Goal: Contribute content: Contribute content

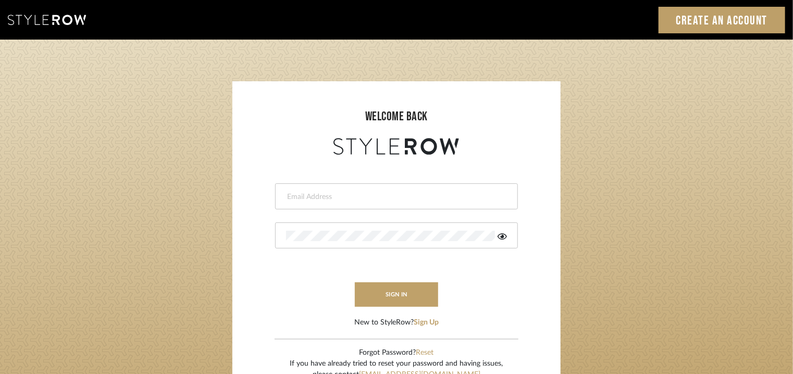
type input "tehseen@mancini-design.com"
click at [503, 236] on icon at bounding box center [501, 236] width 9 height 6
click at [403, 295] on button "sign in" at bounding box center [396, 294] width 83 height 24
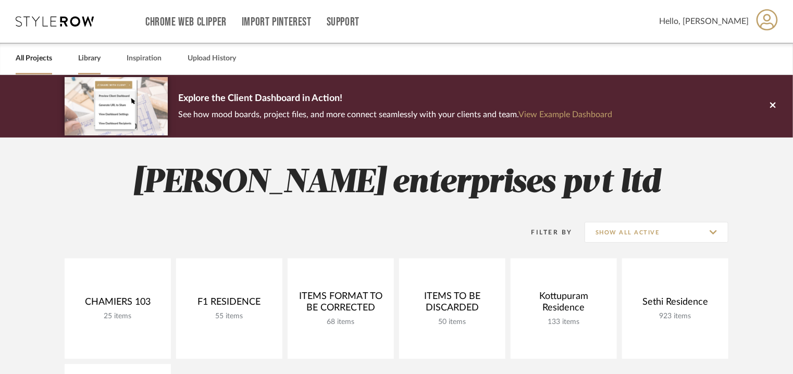
click at [92, 59] on link "Library" at bounding box center [89, 59] width 22 height 14
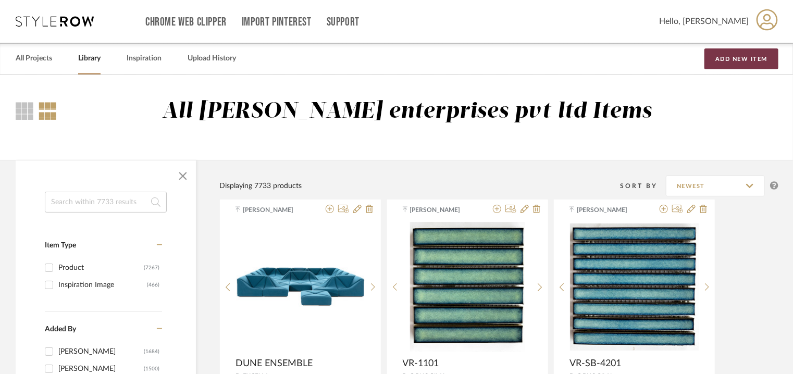
click at [748, 60] on button "Add New Item" at bounding box center [741, 58] width 74 height 21
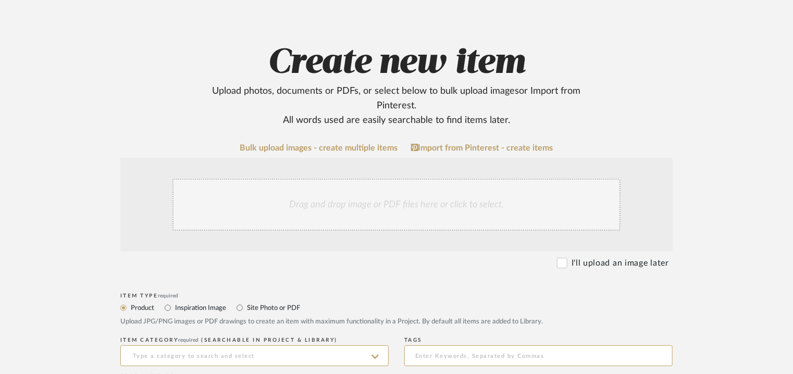
scroll to position [208, 0]
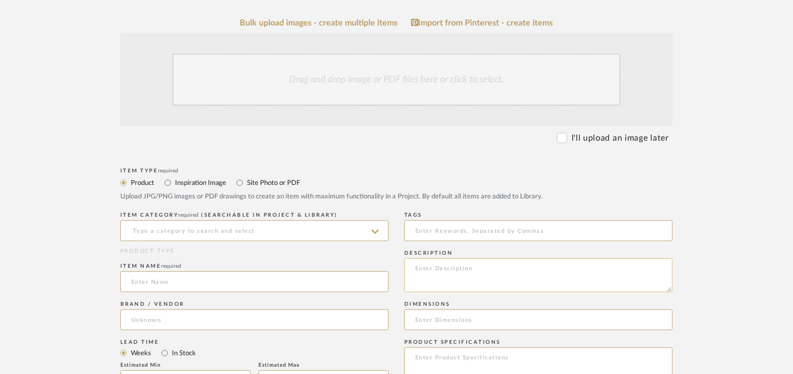
paste textarea "Price: INR.49,728/- Lead time: On request Customizable: No. 3D available: No BI…"
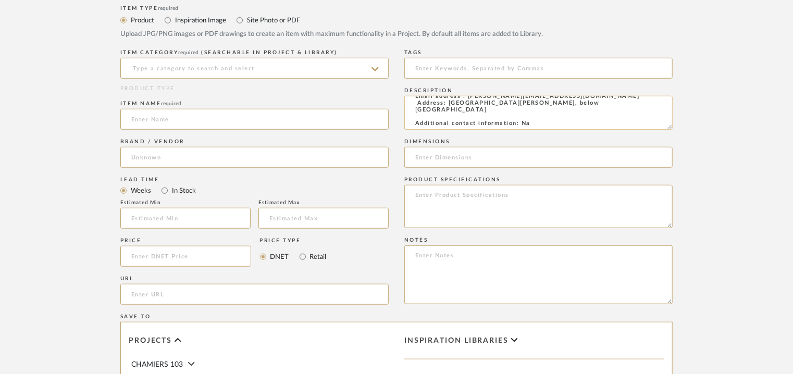
scroll to position [573, 0]
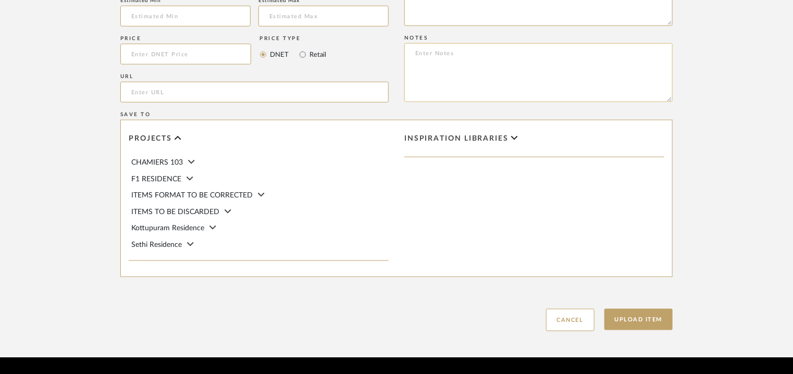
type textarea "Price: INR.49,728/- Lead time: On request Customizable: No. 3D available: No BI…"
paste textarea "Price: INR.49,728/- Lead time: On request Customizable: No. 3D available: No BI…"
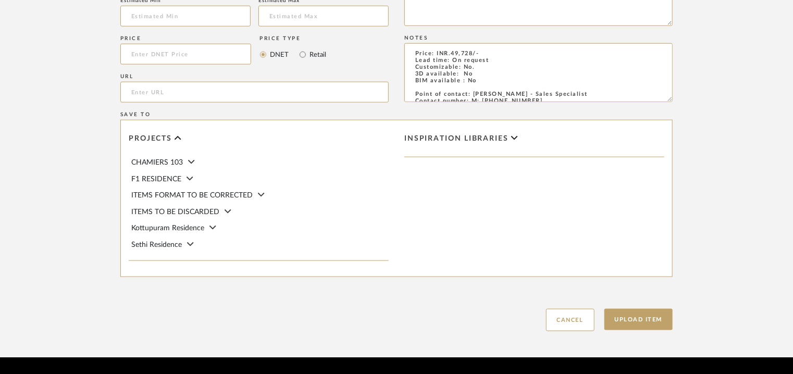
scroll to position [46, 0]
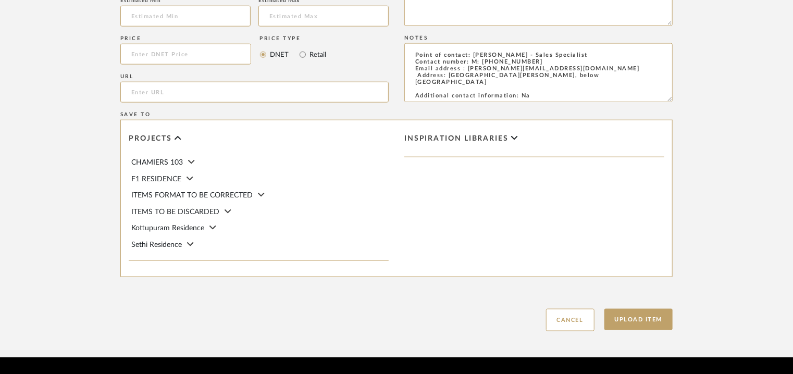
type textarea "Price: INR.49,728/- Lead time: On request Customizable: No. 3D available: No BI…"
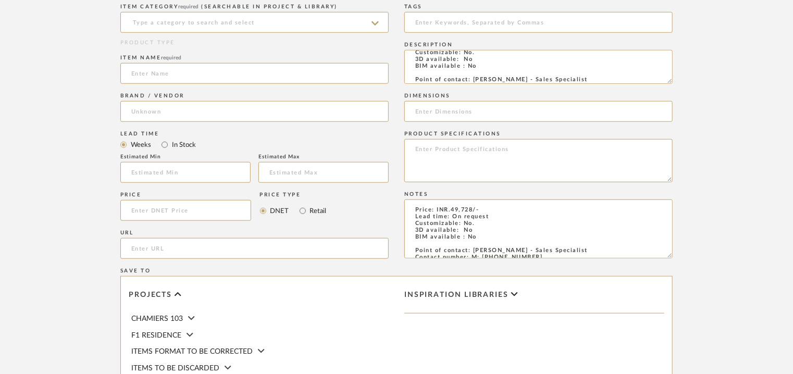
scroll to position [0, 0]
drag, startPoint x: 445, startPoint y: 149, endPoint x: 399, endPoint y: 40, distance: 118.4
click at [399, 40] on div "Item Type required Product Inspiration Image Site Photo or PDF Upload JPG/PNG i…" at bounding box center [396, 222] width 552 height 531
type textarea "Additional contact information: Na"
drag, startPoint x: 507, startPoint y: 81, endPoint x: 390, endPoint y: 80, distance: 117.2
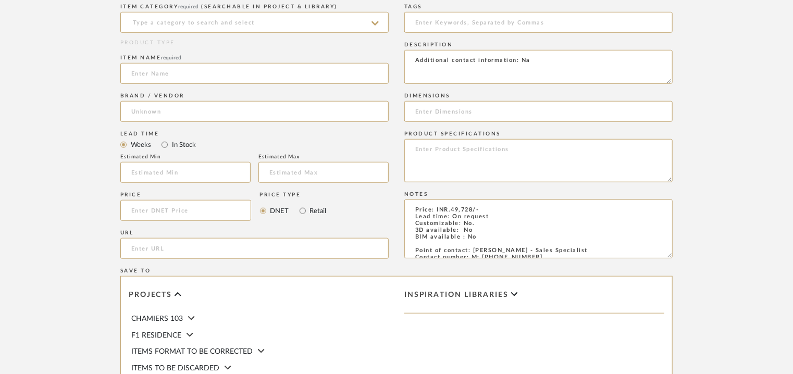
click at [390, 80] on div "Item Type required Product Inspiration Image Site Photo or PDF Upload JPG/PNG i…" at bounding box center [396, 222] width 552 height 531
paste textarea "Type : Sofa Designer : Na Dimensions : W 700 x D 700mm Materials/ Finish : Na P…"
type textarea "Type : Sofa Designer : Na Dimensions : W 700 x D 700mm Materials/ Finish : Na P…"
click at [274, 24] on input at bounding box center [254, 22] width 268 height 21
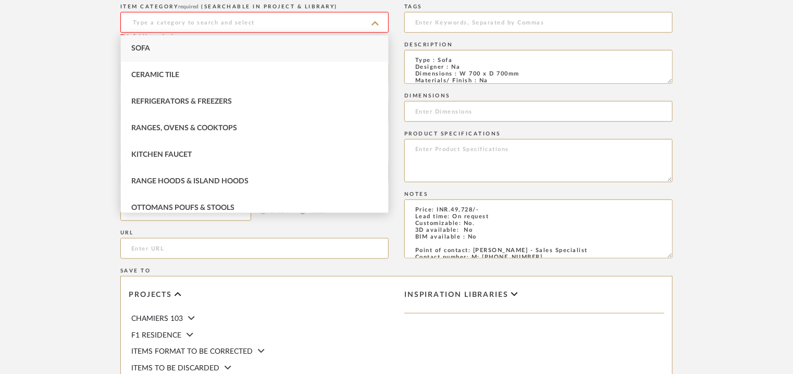
click at [226, 43] on div "Sofa" at bounding box center [254, 48] width 267 height 27
type input "Sofa"
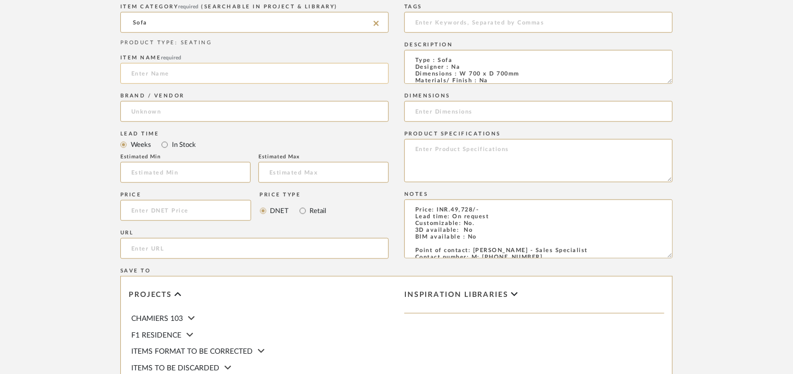
click at [167, 78] on input at bounding box center [254, 73] width 268 height 21
type input "DUNE ENSEMBLE"
click at [168, 111] on input at bounding box center [254, 111] width 268 height 21
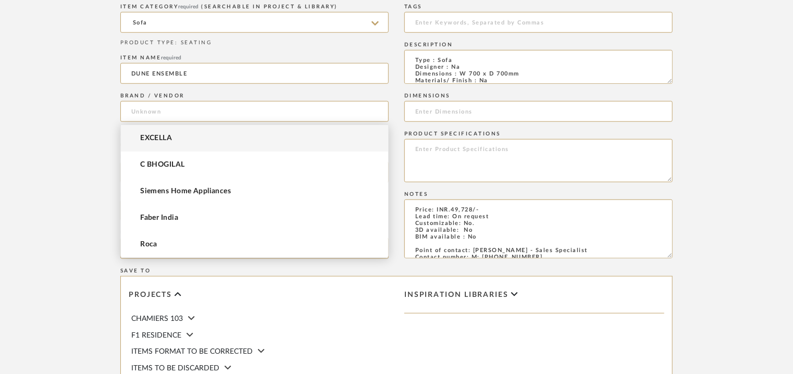
click at [164, 132] on mat-option "EXCELLA" at bounding box center [254, 138] width 267 height 27
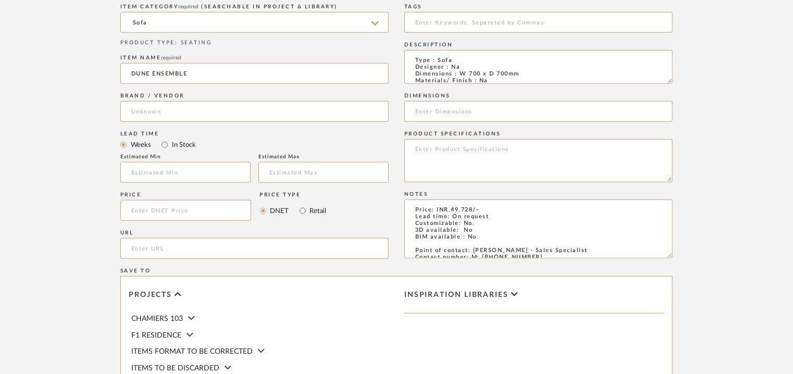
type input "EXCELLA"
click at [442, 28] on input at bounding box center [538, 22] width 268 height 21
type input "g"
type input "GRADE A+,"
drag, startPoint x: 458, startPoint y: 73, endPoint x: 528, endPoint y: 73, distance: 69.3
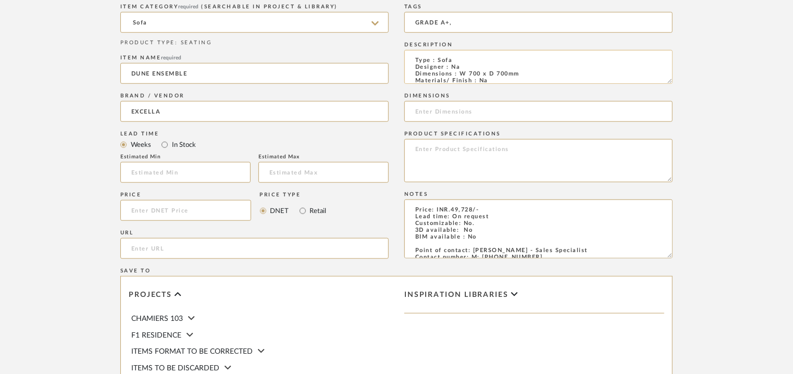
click at [528, 73] on textarea "Type : Sofa Designer : Na Dimensions : W 700 x D 700mm Materials/ Finish : Na P…" at bounding box center [538, 67] width 268 height 34
paste input "W 700 x D 700mm"
type input "W 700 x D 700mm"
click at [509, 73] on textarea "Type : Sofa Designer : Na Dimensions : W 700 x D 700mm Materials/ Finish : Na P…" at bounding box center [538, 67] width 268 height 34
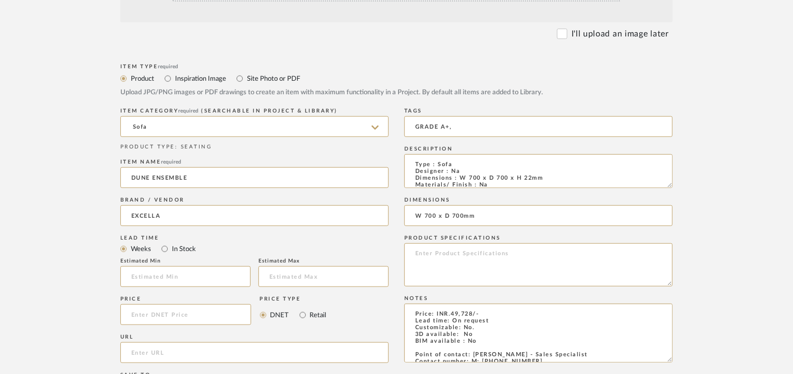
scroll to position [260, 0]
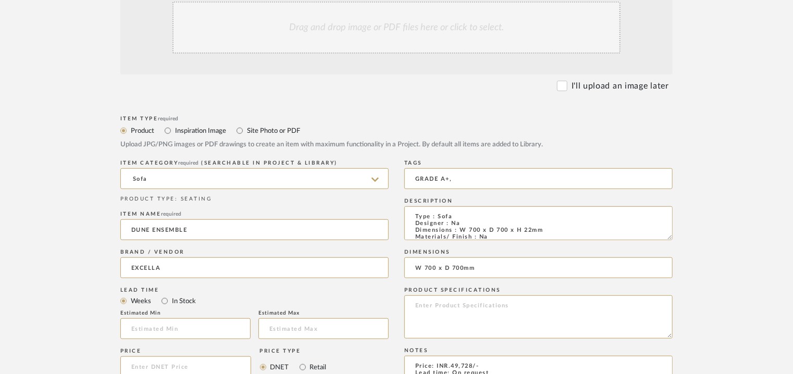
type textarea "Type : Sofa Designer : Na Dimensions : W 700 x D 700 x H 22mm Materials/ Finish…"
click at [381, 38] on div "Drag and drop image or PDF files here or click to select." at bounding box center [396, 28] width 448 height 52
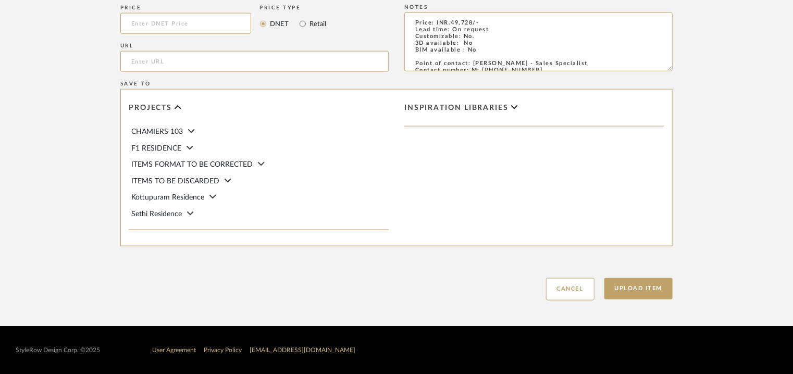
scroll to position [714, 0]
click at [650, 284] on button "Upload Item" at bounding box center [638, 288] width 69 height 21
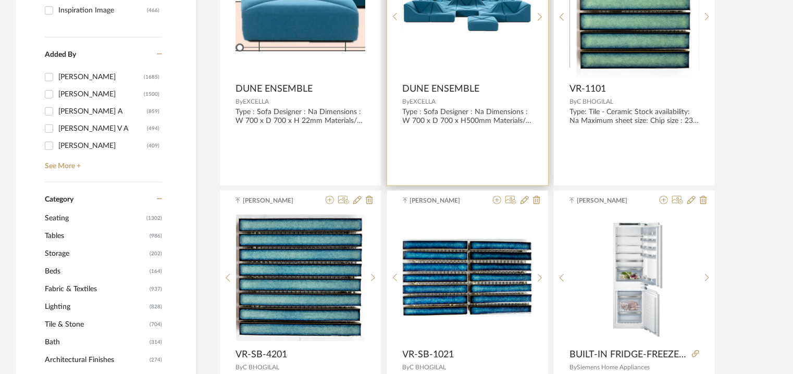
scroll to position [365, 0]
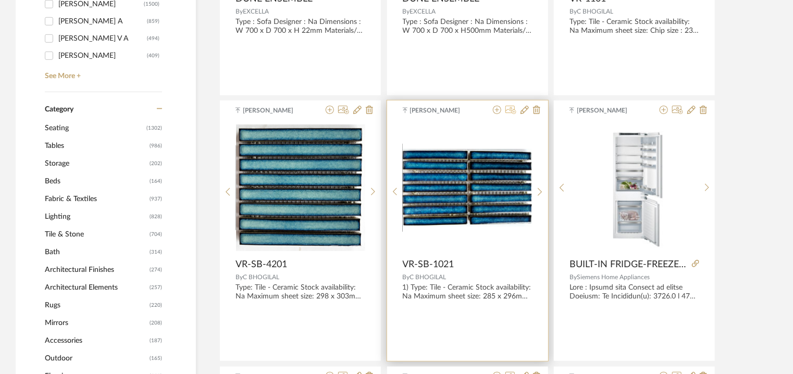
click at [511, 106] on icon at bounding box center [510, 110] width 11 height 8
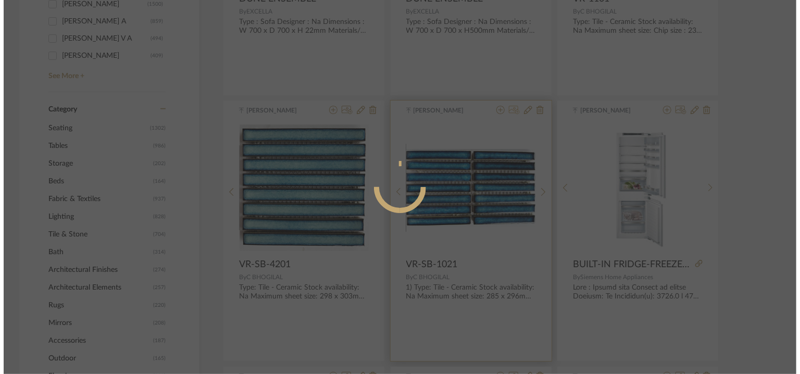
scroll to position [0, 0]
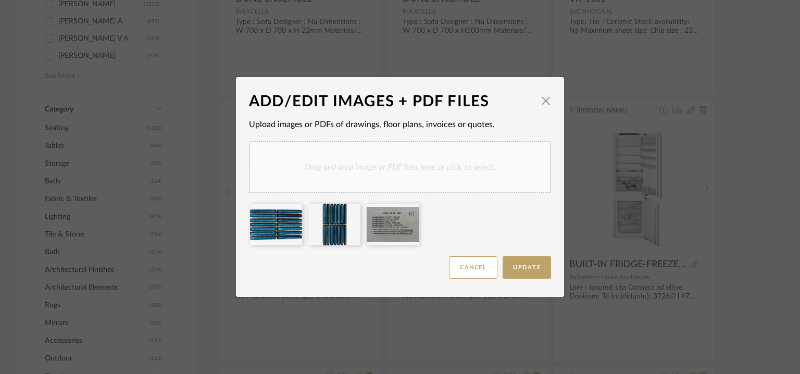
click at [381, 166] on div "Drag and drop image or PDF files here or click to select." at bounding box center [400, 167] width 302 height 52
click at [423, 176] on div "Drag and drop image or PDF files here or click to select." at bounding box center [400, 167] width 302 height 52
click at [431, 170] on div "Drag and drop image or PDF files here or click to select." at bounding box center [400, 167] width 302 height 52
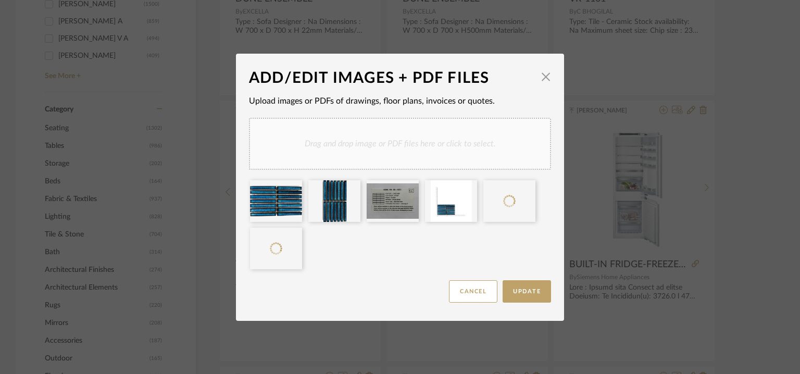
click at [433, 134] on div "Drag and drop image or PDF files here or click to select." at bounding box center [400, 144] width 302 height 52
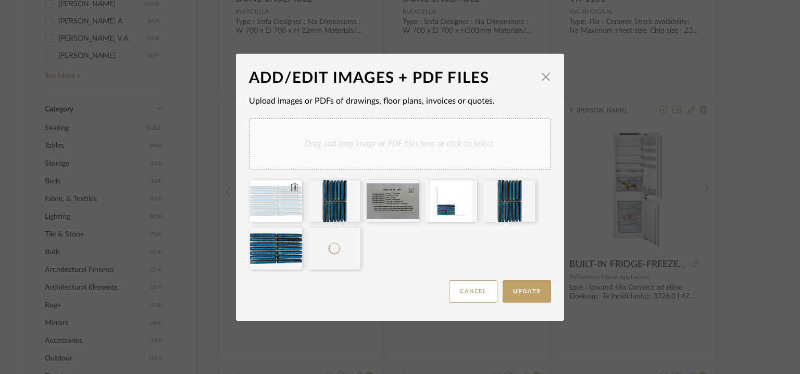
click at [296, 191] on div at bounding box center [276, 201] width 52 height 42
click at [291, 186] on icon at bounding box center [294, 187] width 7 height 8
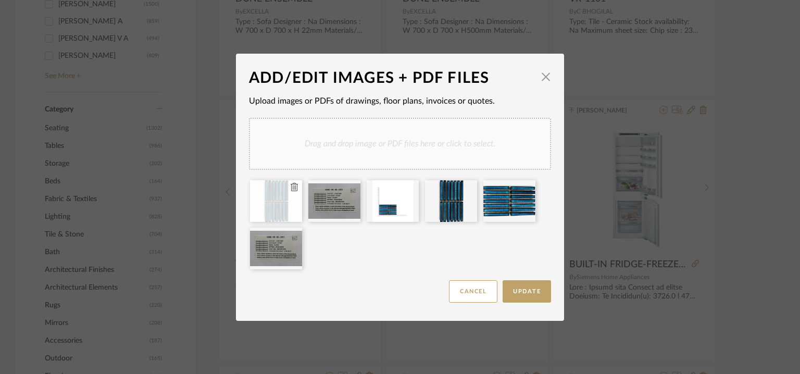
click at [291, 185] on icon at bounding box center [294, 187] width 7 height 8
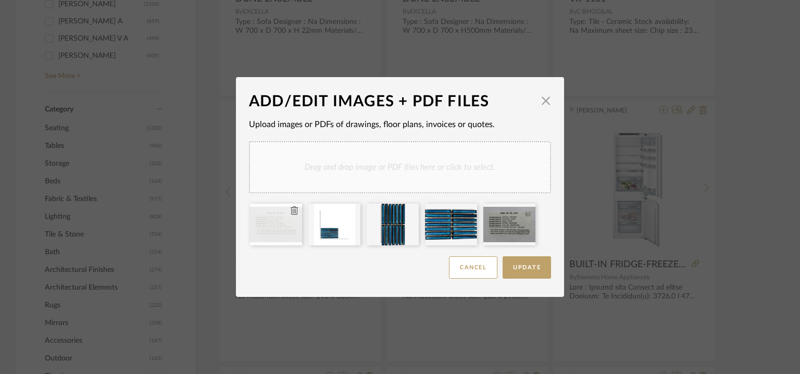
click at [292, 209] on icon at bounding box center [294, 210] width 7 height 8
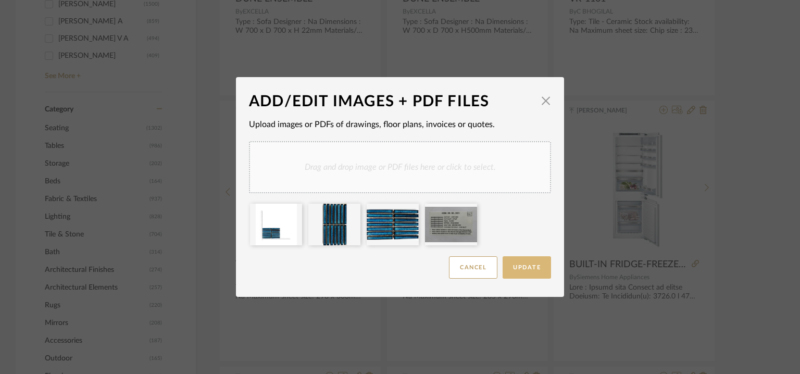
click at [535, 267] on span "Update" at bounding box center [527, 268] width 28 height 6
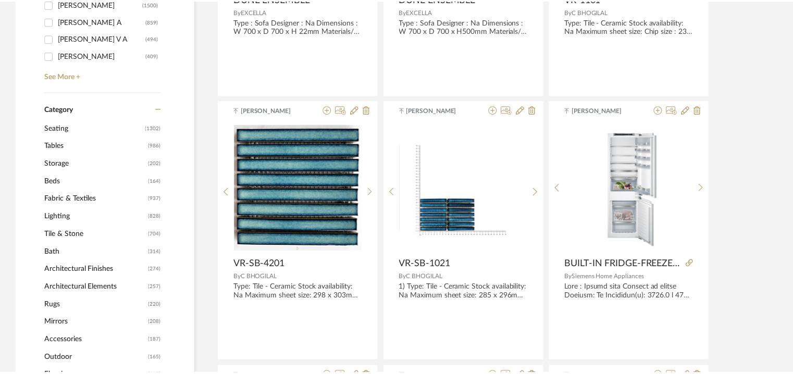
scroll to position [365, 0]
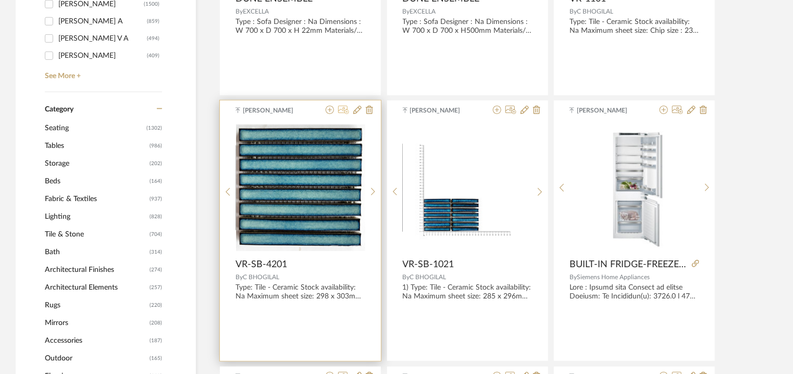
click at [343, 109] on icon at bounding box center [343, 110] width 11 height 8
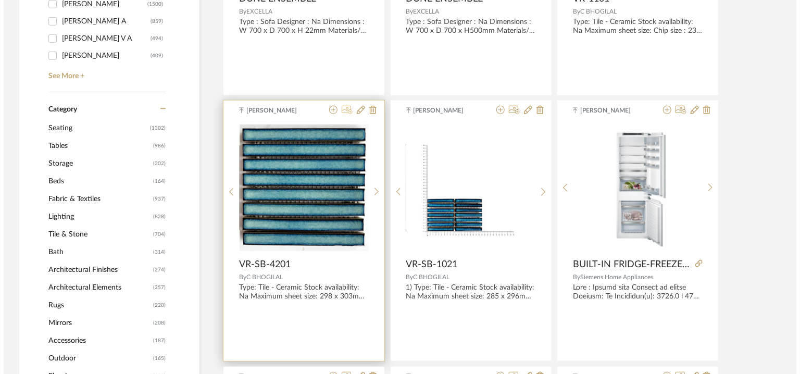
scroll to position [0, 0]
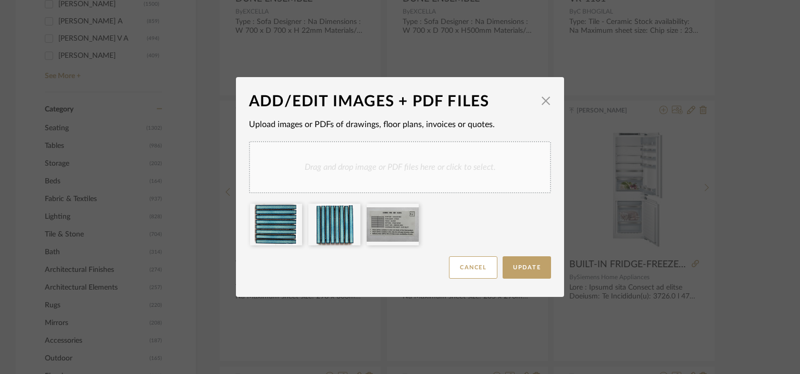
click at [346, 159] on div "Drag and drop image or PDF files here or click to select." at bounding box center [400, 167] width 302 height 52
click at [367, 169] on div "Drag and drop image or PDF files here or click to select." at bounding box center [400, 167] width 302 height 52
click at [396, 156] on div "Drag and drop image or PDF files here or click to select." at bounding box center [400, 167] width 302 height 52
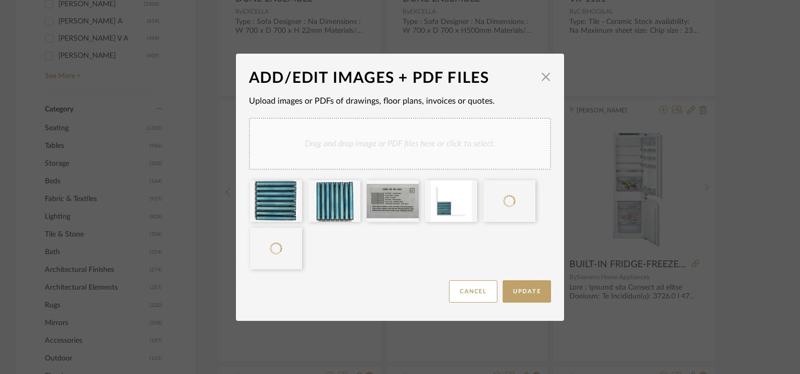
click at [415, 151] on div "Drag and drop image or PDF files here or click to select." at bounding box center [400, 144] width 302 height 52
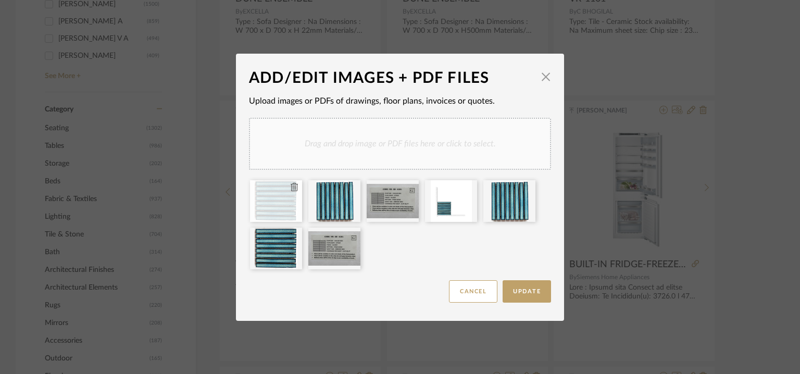
click at [292, 188] on icon at bounding box center [294, 187] width 7 height 8
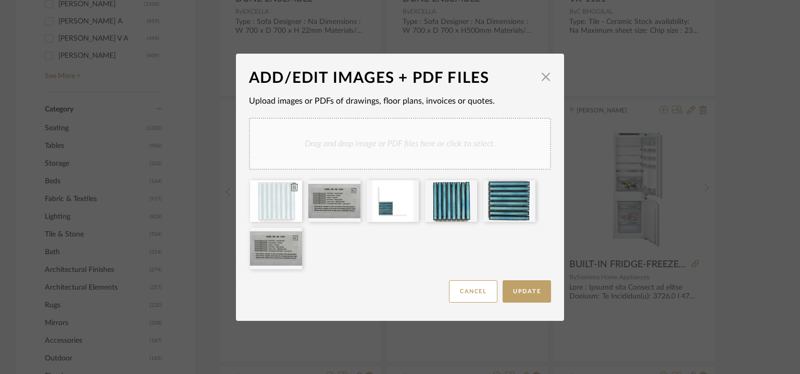
click at [291, 186] on icon at bounding box center [294, 187] width 7 height 8
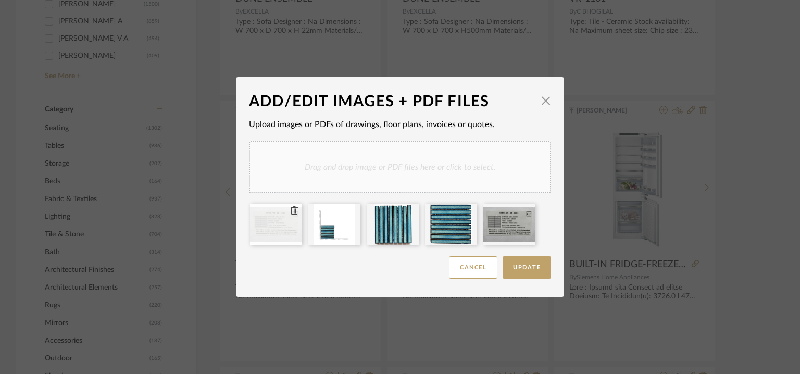
click at [293, 213] on icon at bounding box center [294, 210] width 7 height 8
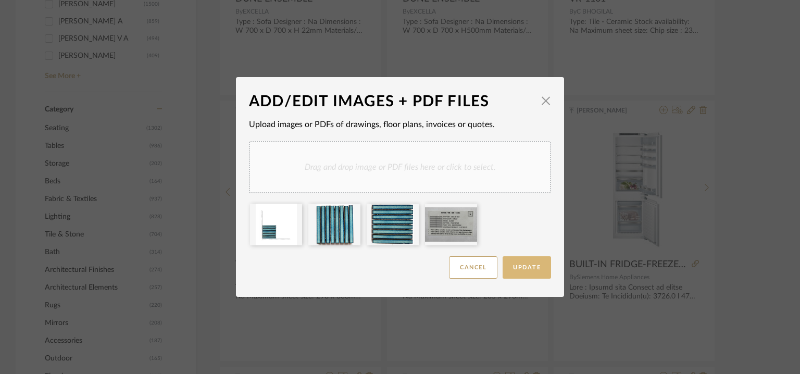
click at [532, 271] on button "Update" at bounding box center [527, 267] width 48 height 22
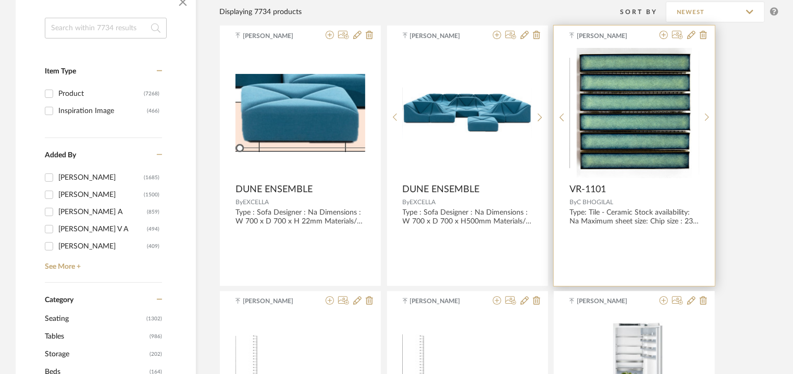
scroll to position [156, 0]
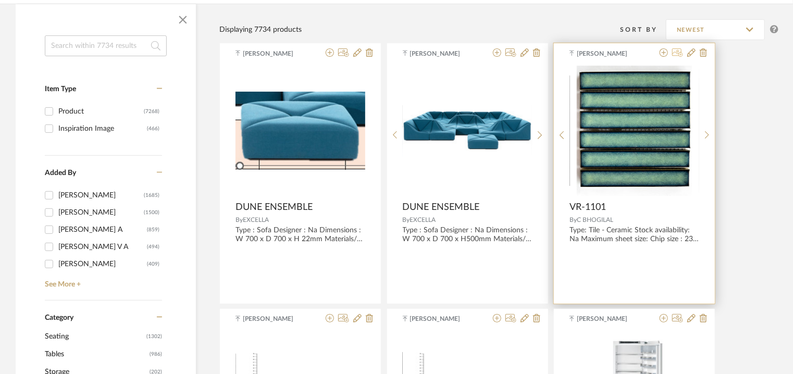
click at [678, 53] on icon at bounding box center [677, 52] width 11 height 8
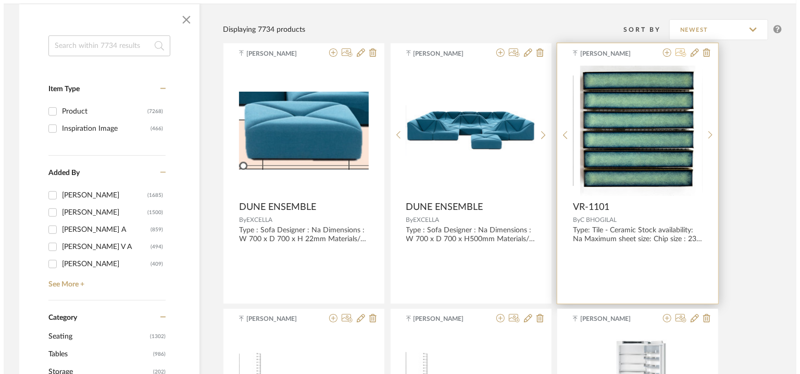
scroll to position [0, 0]
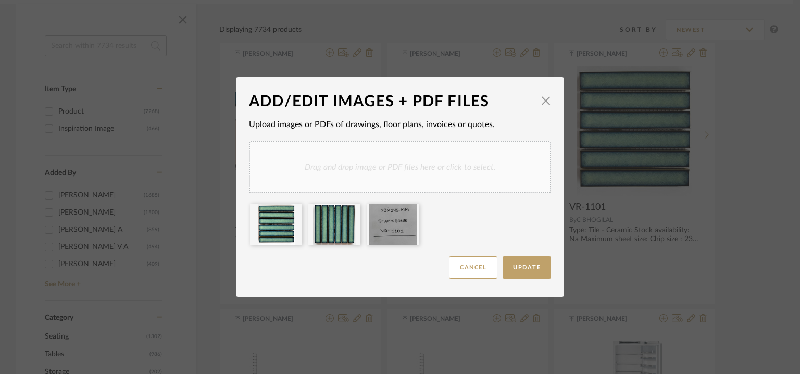
click at [352, 160] on div "Drag and drop image or PDF files here or click to select." at bounding box center [400, 167] width 302 height 52
click at [379, 164] on div "Drag and drop image or PDF files here or click to select." at bounding box center [400, 167] width 302 height 52
click at [406, 162] on div "Drag and drop image or PDF files here or click to select." at bounding box center [400, 167] width 302 height 52
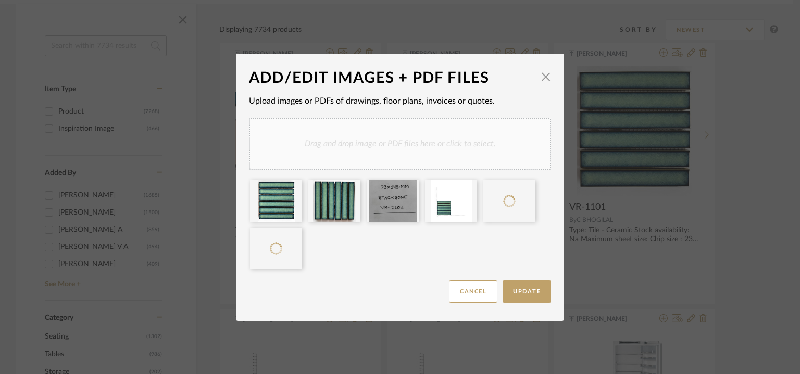
click at [415, 130] on div "Drag and drop image or PDF files here or click to select." at bounding box center [400, 144] width 302 height 52
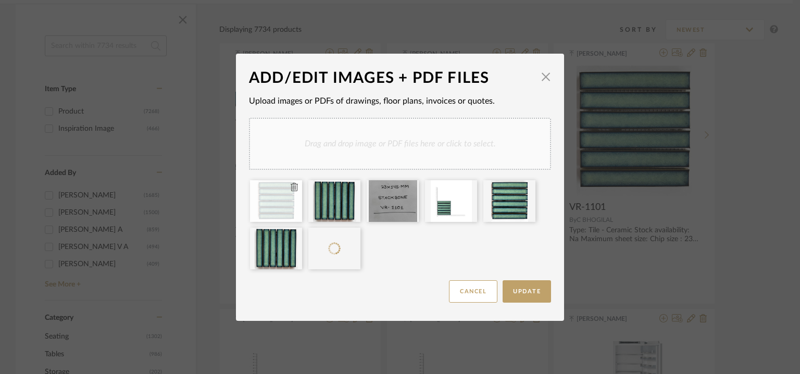
click at [292, 187] on icon at bounding box center [294, 187] width 7 height 8
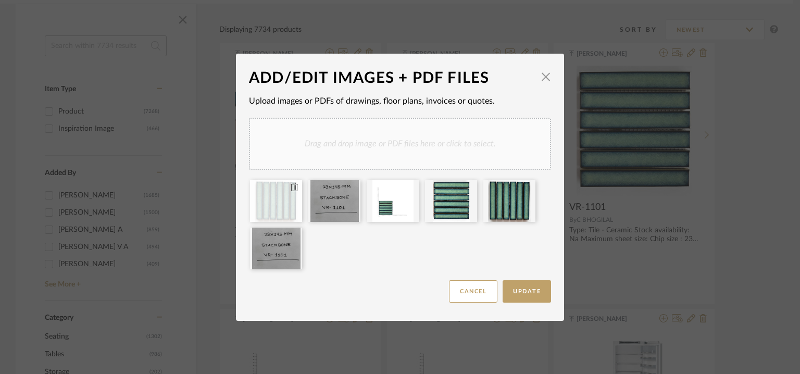
click at [291, 187] on icon at bounding box center [294, 187] width 7 height 8
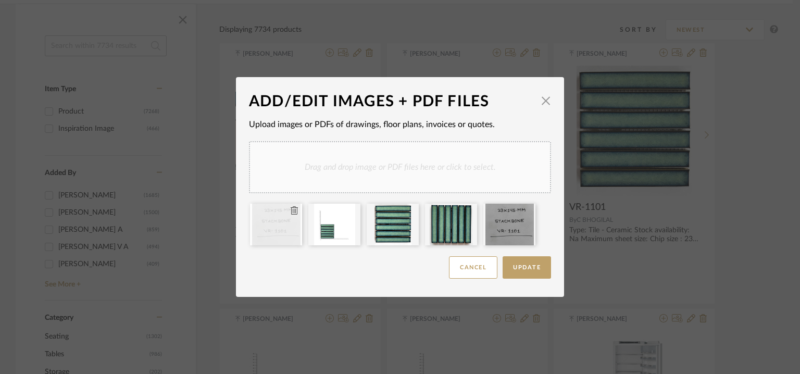
click at [292, 207] on icon at bounding box center [294, 210] width 7 height 8
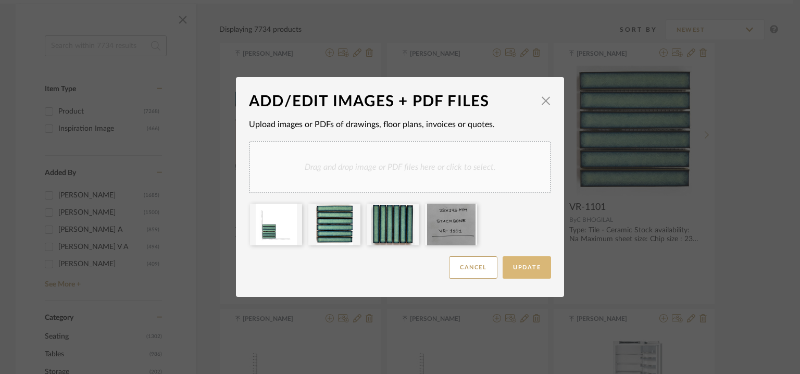
click at [526, 269] on span "Update" at bounding box center [527, 268] width 28 height 6
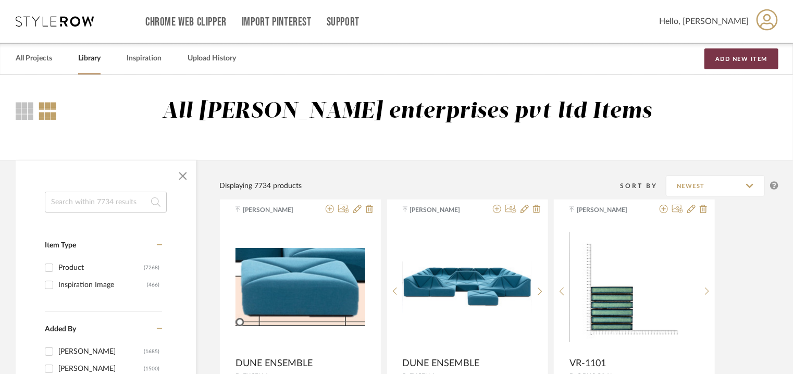
drag, startPoint x: 763, startPoint y: 57, endPoint x: 730, endPoint y: 75, distance: 38.2
click at [761, 59] on button "Add New Item" at bounding box center [741, 58] width 74 height 21
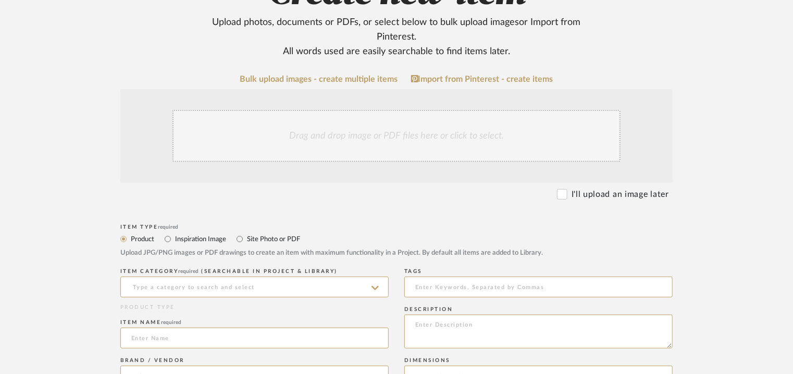
scroll to position [156, 0]
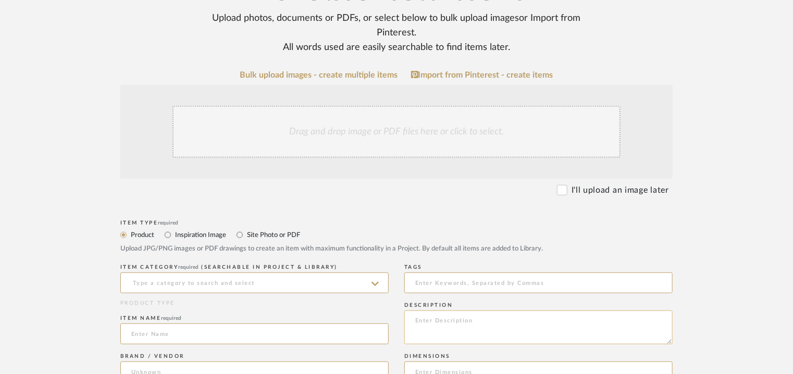
click at [590, 327] on textarea at bounding box center [538, 327] width 268 height 34
paste textarea "Type : Bench Designer : Na Dimensions : 1450 x 455 x 350mm Materials/ Finish : …"
type textarea "Type : Bench Designer : Na Dimensions : 1450 x 455 x 350mm Materials/ Finish : …"
click at [429, 281] on input at bounding box center [538, 282] width 268 height 21
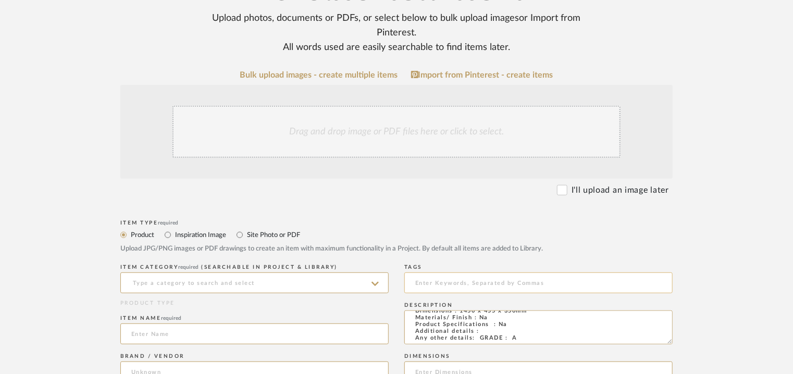
scroll to position [25, 0]
type input "GRADE A, bench,"
click at [291, 286] on input at bounding box center [254, 282] width 268 height 21
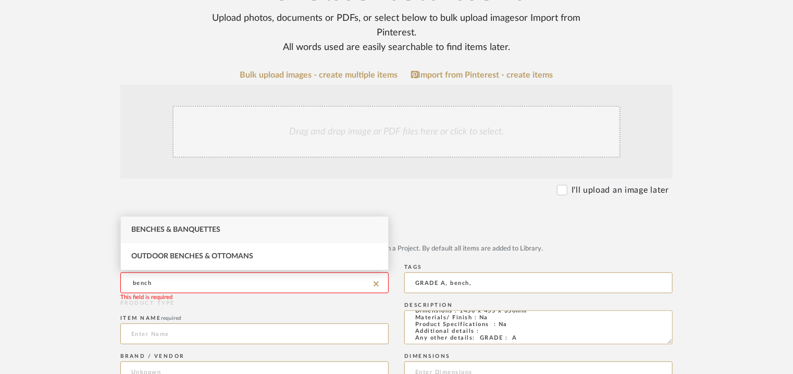
click at [185, 228] on span "Benches & Banquettes" at bounding box center [175, 229] width 89 height 7
type input "Benches & Banquettes"
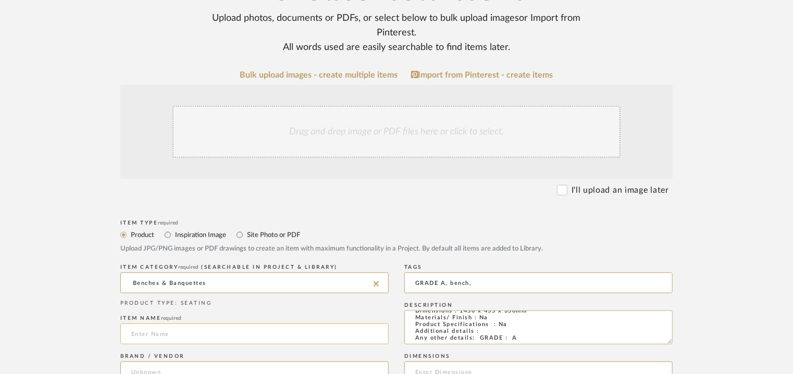
click at [200, 336] on input at bounding box center [254, 333] width 268 height 21
type input "E"
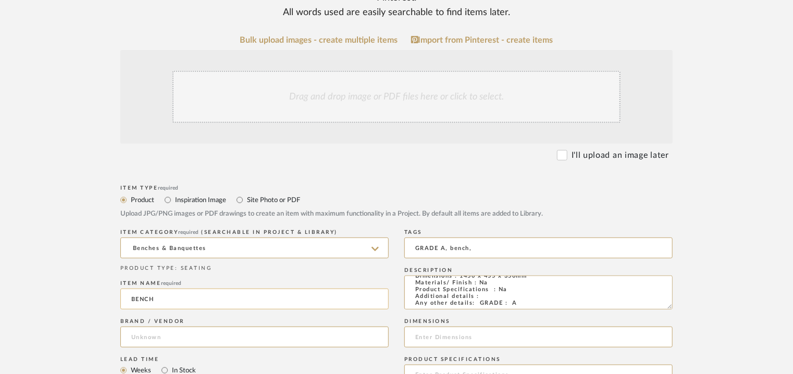
scroll to position [208, 0]
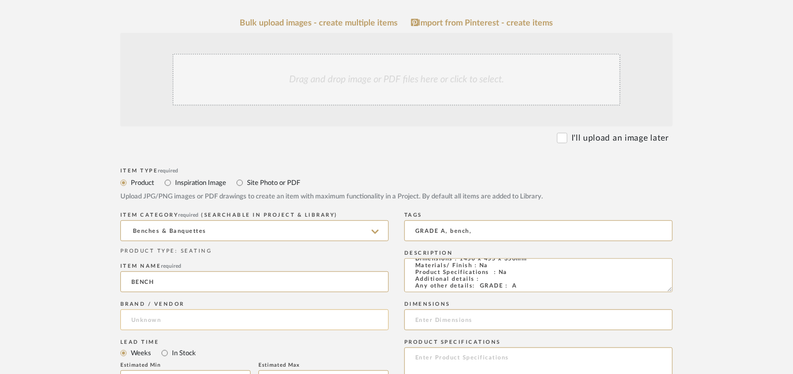
type input "BENCH"
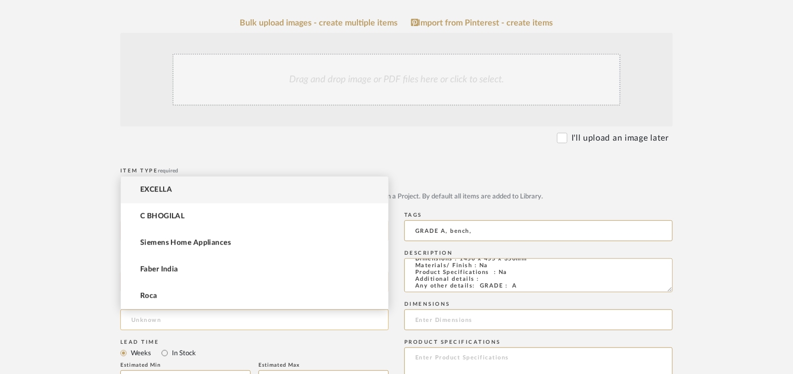
click at [179, 319] on input at bounding box center [254, 319] width 268 height 21
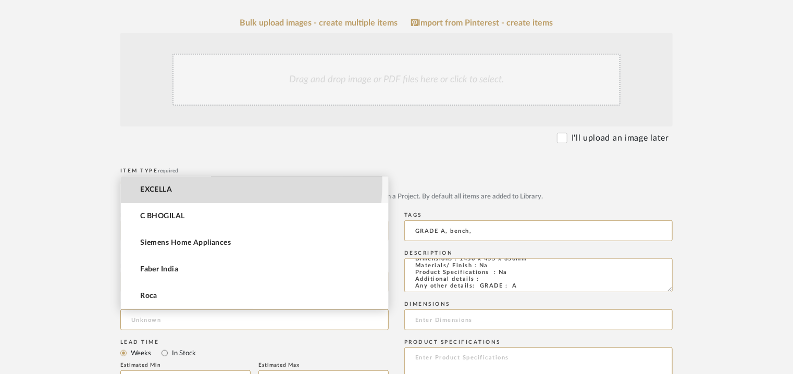
click at [164, 182] on mat-option "EXCELLA" at bounding box center [254, 190] width 267 height 27
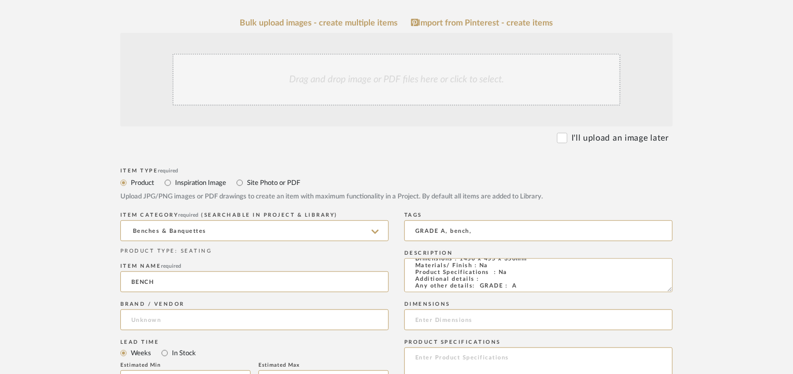
type input "EXCELLA"
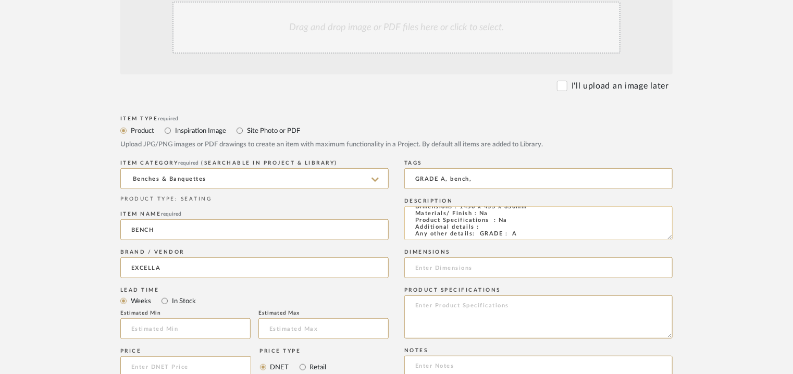
scroll to position [0, 0]
drag, startPoint x: 459, startPoint y: 229, endPoint x: 529, endPoint y: 230, distance: 69.3
click at [529, 230] on textarea "Type : Bench Designer : Na Dimensions : 1450 x 455 x 350mm Materials/ Finish : …" at bounding box center [538, 223] width 268 height 34
paste input "1450 x 455 x 350mm"
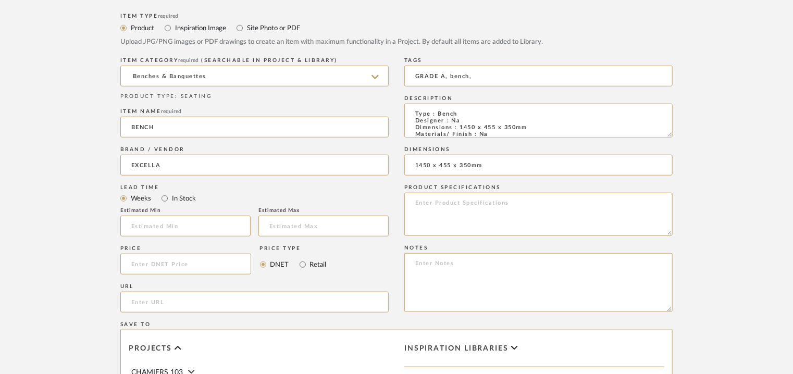
scroll to position [365, 0]
type input "1450 x 455 x 350mm"
click at [567, 279] on textarea at bounding box center [538, 281] width 268 height 59
paste textarea "Price: INR.58,691/- Lead time: On request Customizable: No. 3D available: No BI…"
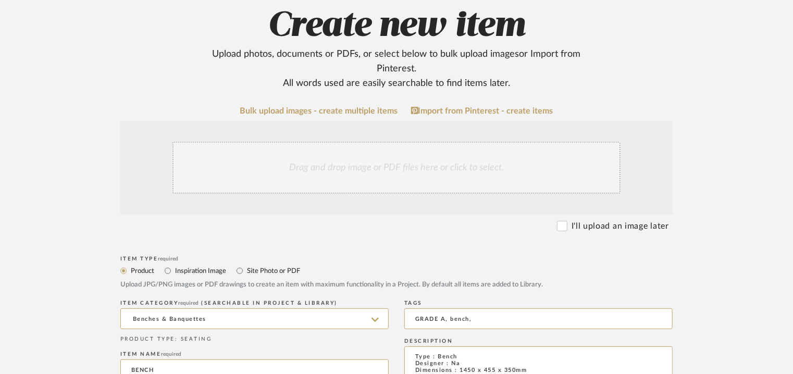
scroll to position [104, 0]
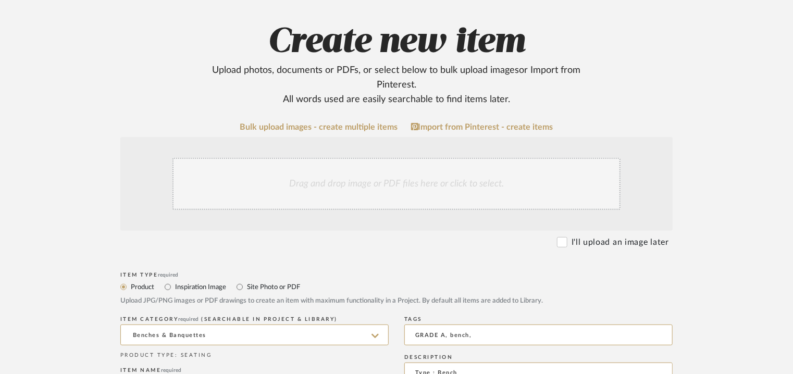
type textarea "Price: INR.58,691/- Lead time: On request Customizable: No. 3D available: No BI…"
click at [413, 182] on div "Drag and drop image or PDF files here or click to select." at bounding box center [396, 184] width 448 height 52
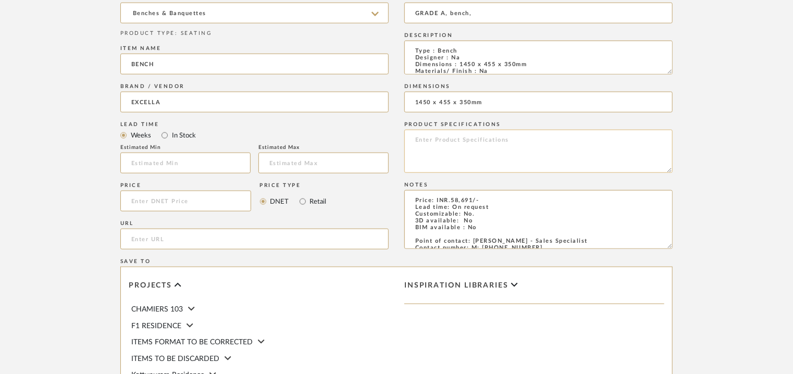
scroll to position [677, 0]
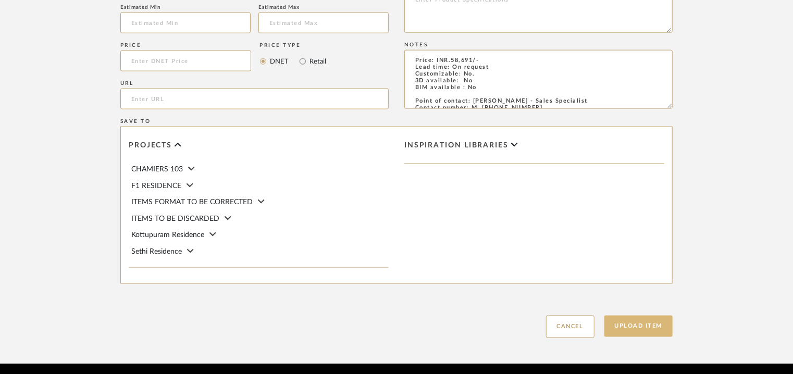
click at [634, 330] on button "Upload Item" at bounding box center [638, 326] width 69 height 21
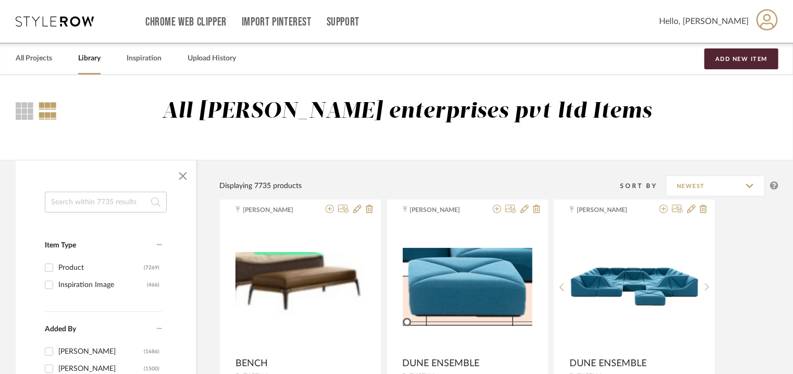
drag, startPoint x: 94, startPoint y: 199, endPoint x: 97, endPoint y: 205, distance: 7.0
click at [97, 205] on input at bounding box center [106, 202] width 122 height 21
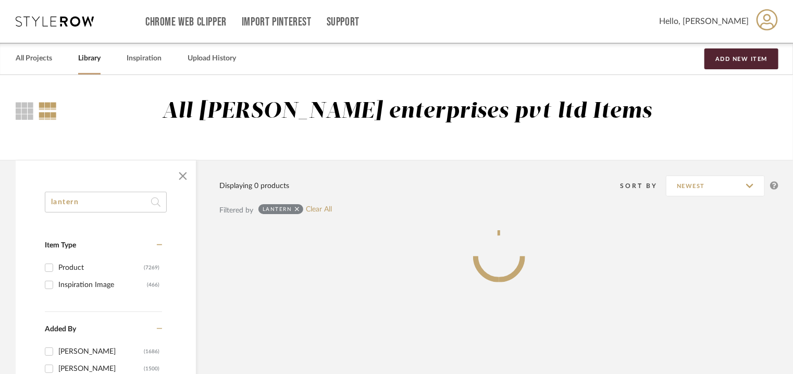
type input "lantern"
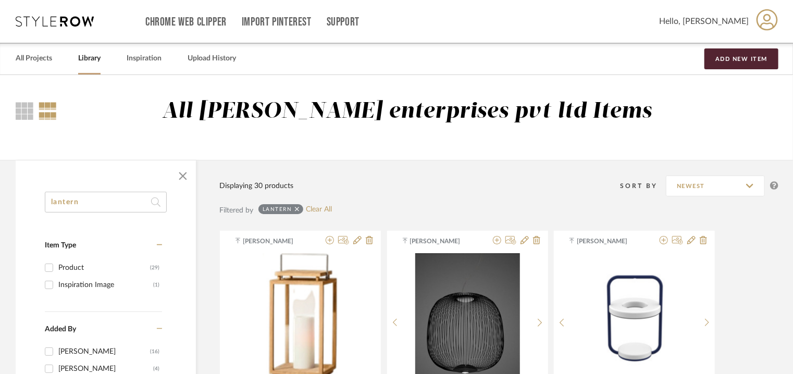
drag, startPoint x: 114, startPoint y: 203, endPoint x: 0, endPoint y: 202, distance: 114.0
